Goal: Task Accomplishment & Management: Manage account settings

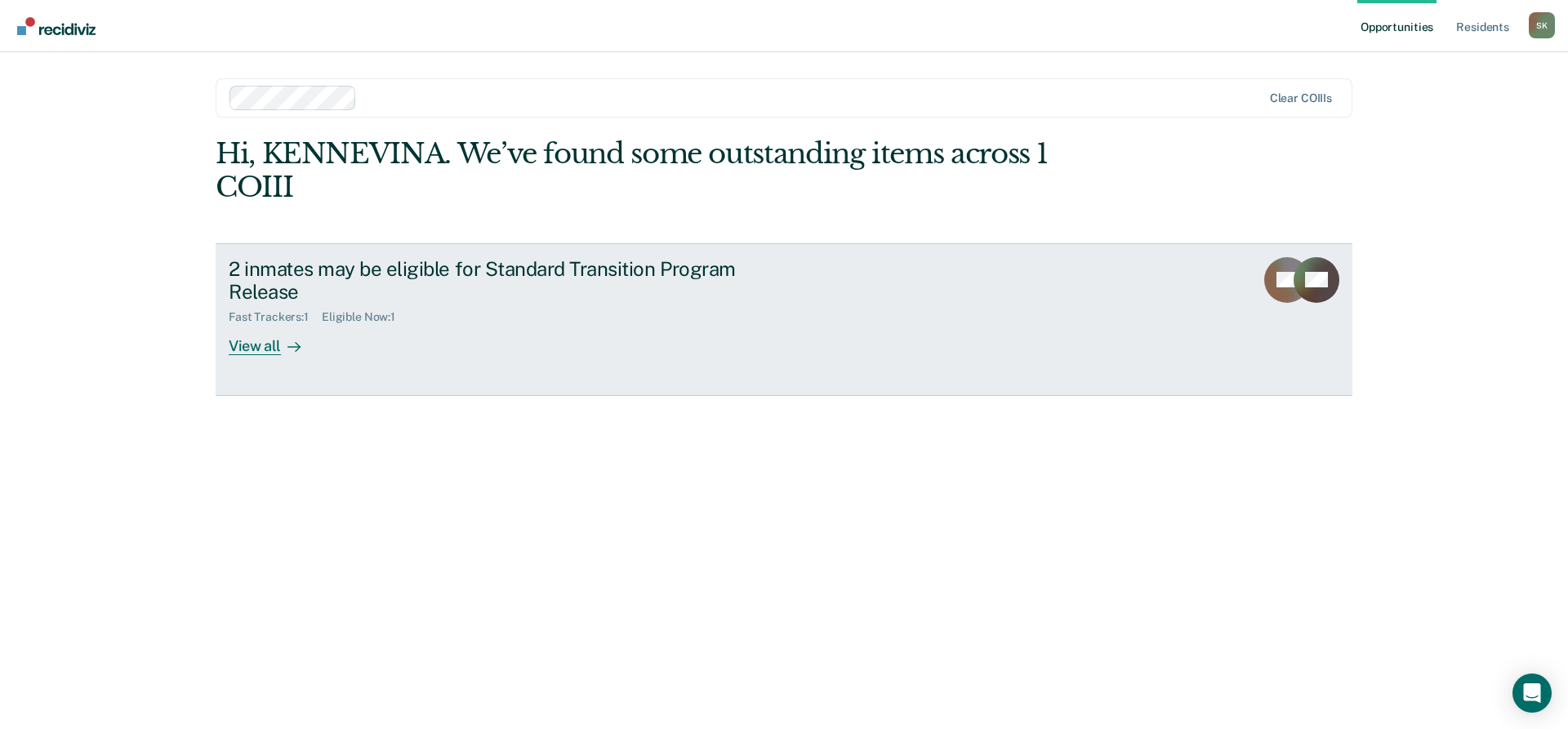
click at [262, 344] on div "View all" at bounding box center [274, 340] width 91 height 32
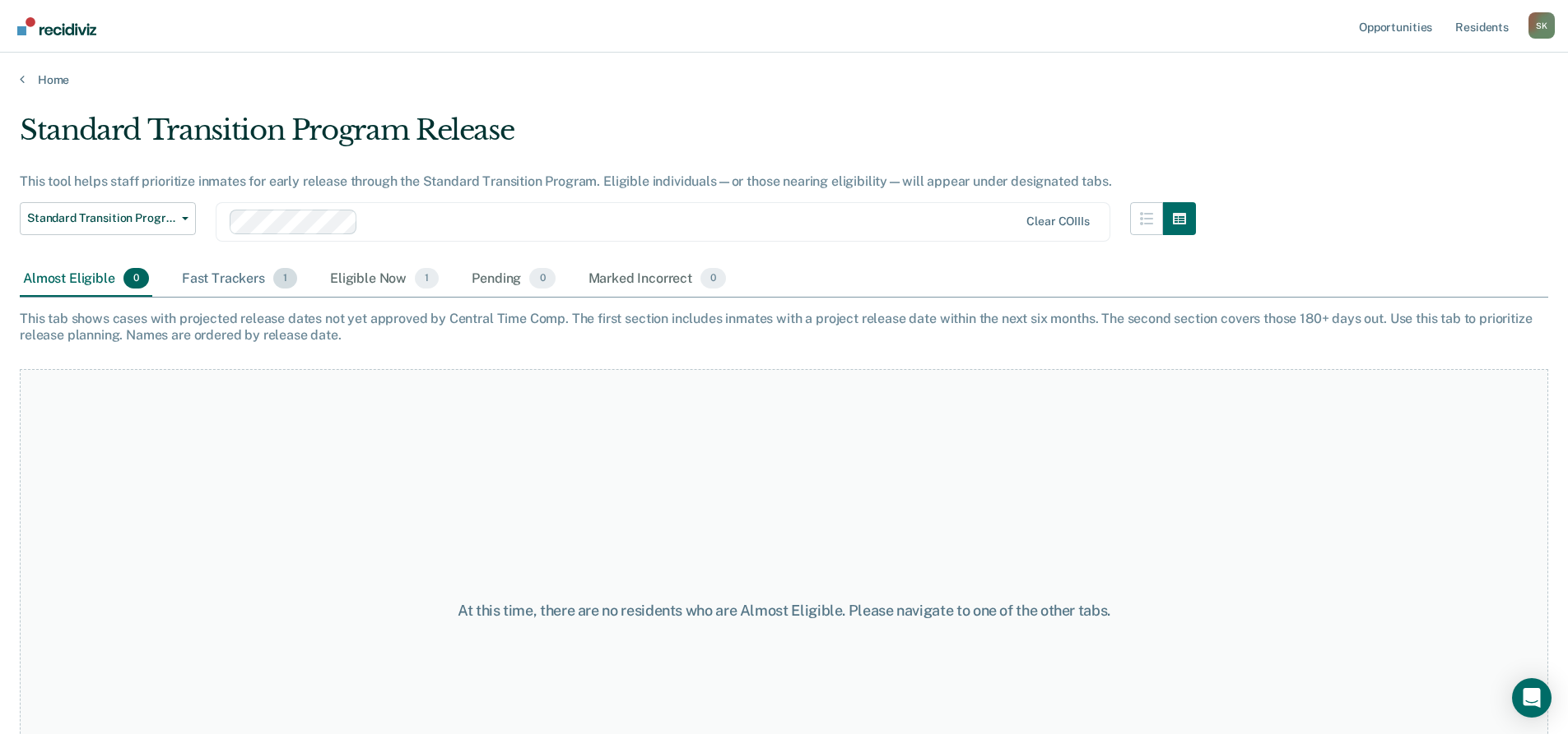
click at [222, 279] on div "Fast Trackers 1" at bounding box center [239, 279] width 122 height 36
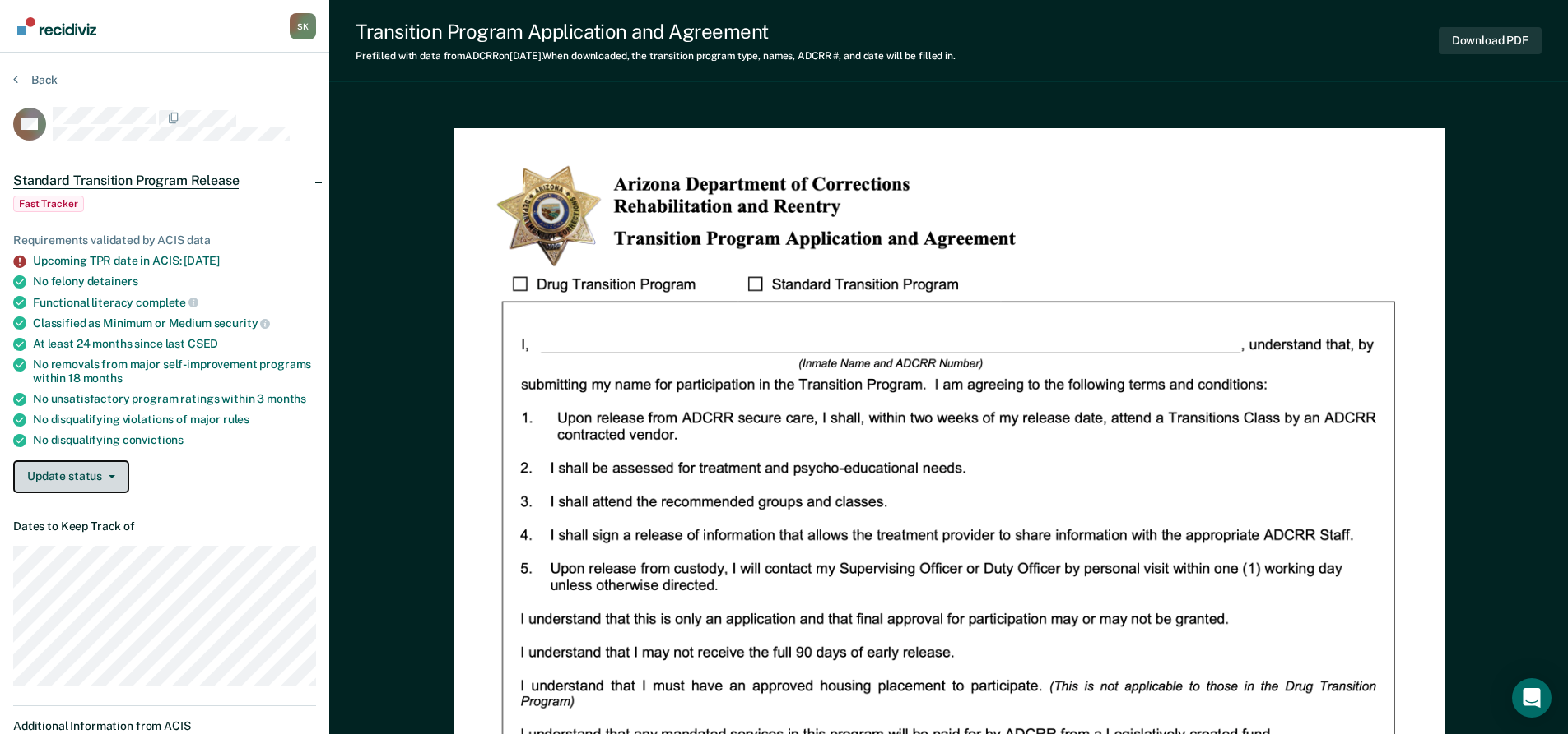
click at [44, 478] on button "Update status" at bounding box center [71, 477] width 116 height 33
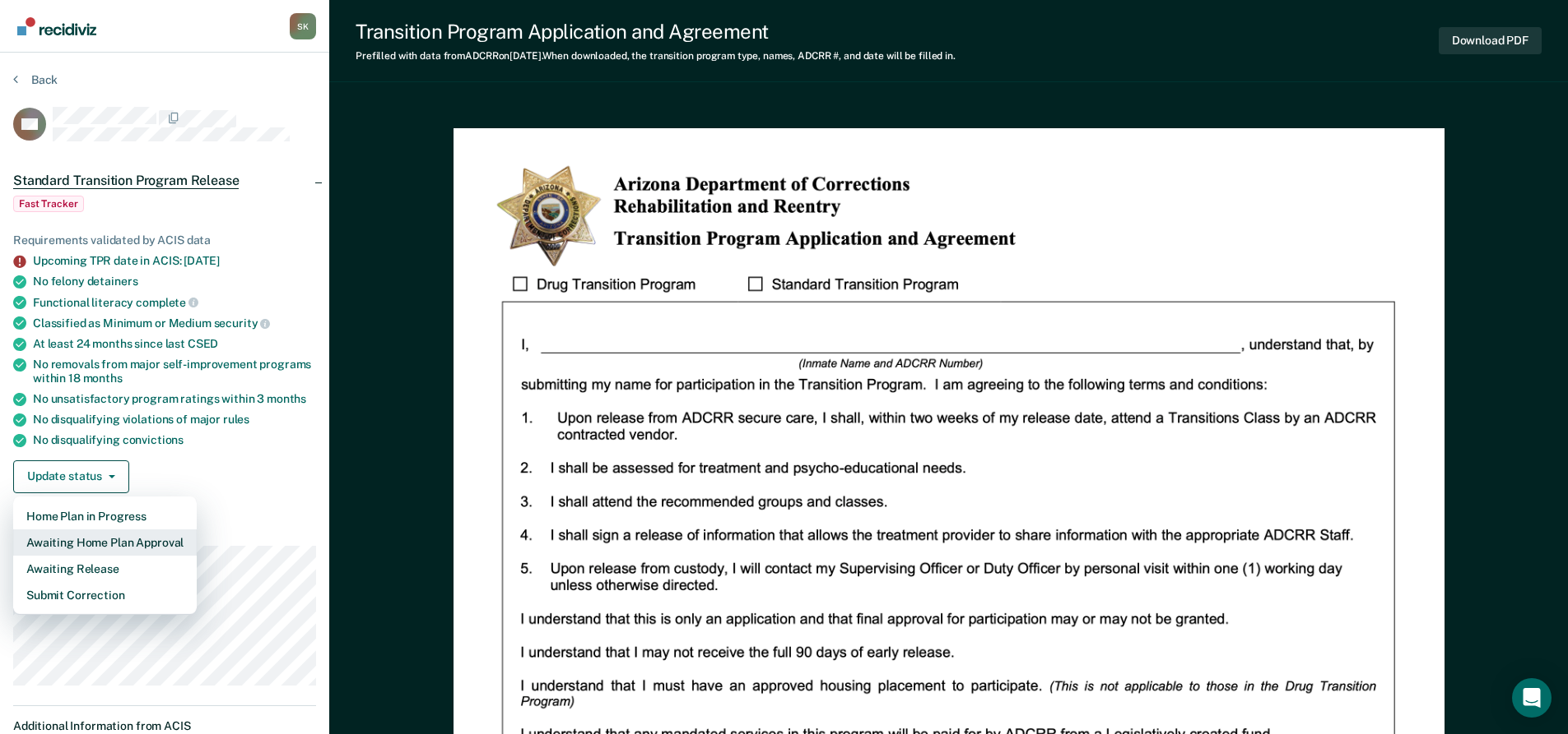
click at [107, 542] on button "Awaiting Home Plan Approval" at bounding box center [104, 542] width 183 height 26
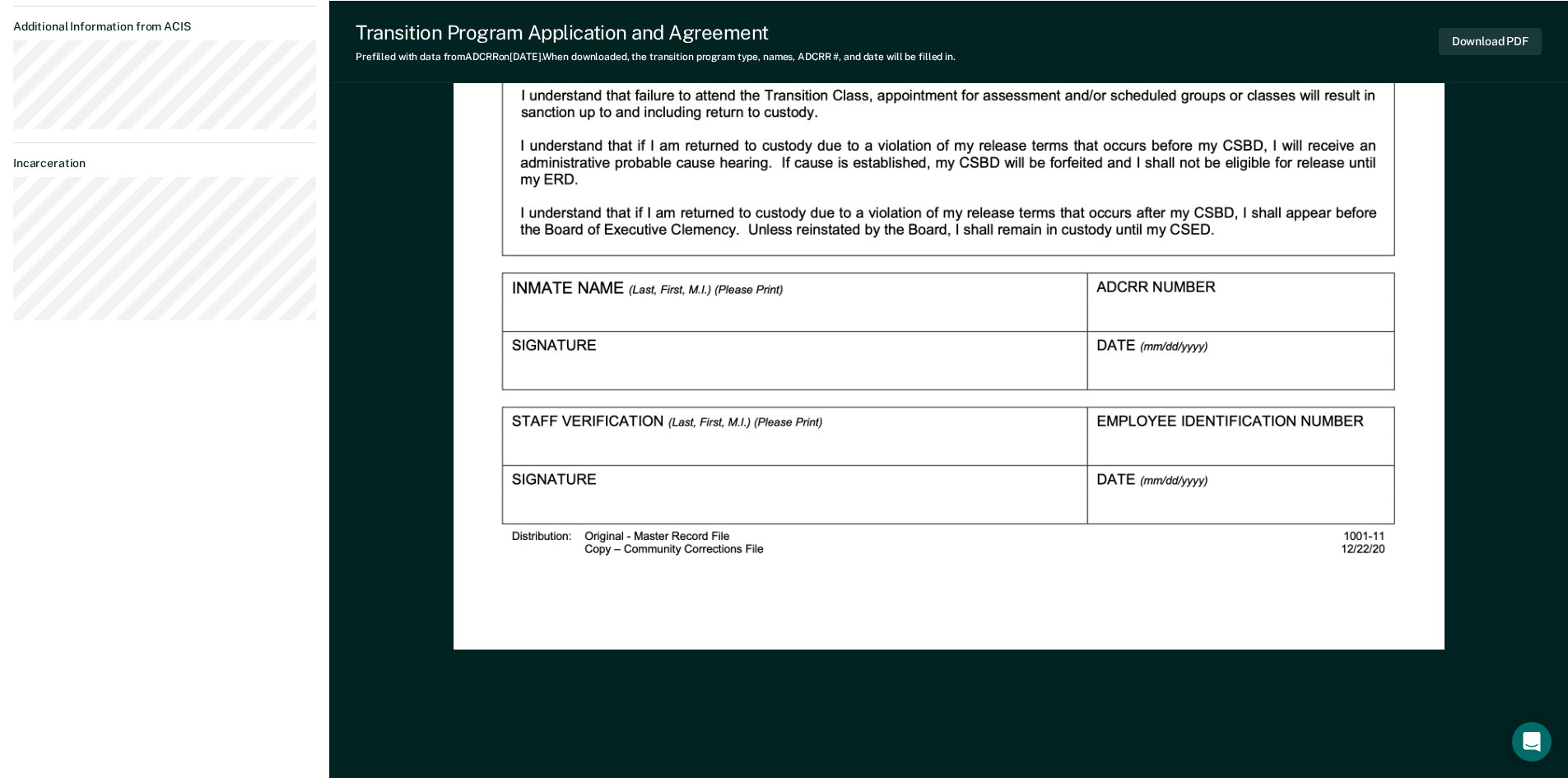
scroll to position [761, 0]
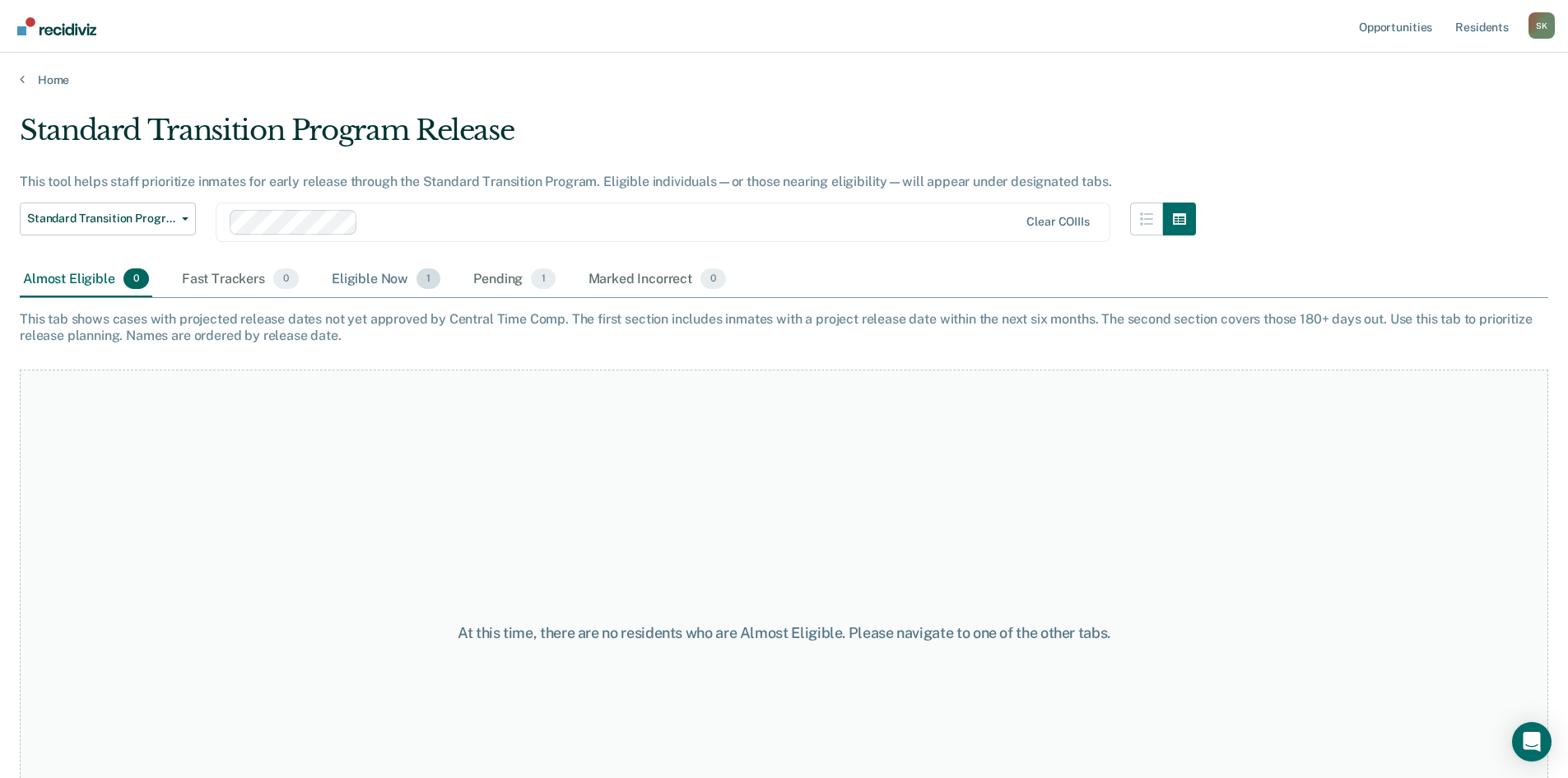
click at [377, 280] on div "Eligible Now 1" at bounding box center [385, 280] width 115 height 36
